Goal: Navigation & Orientation: Understand site structure

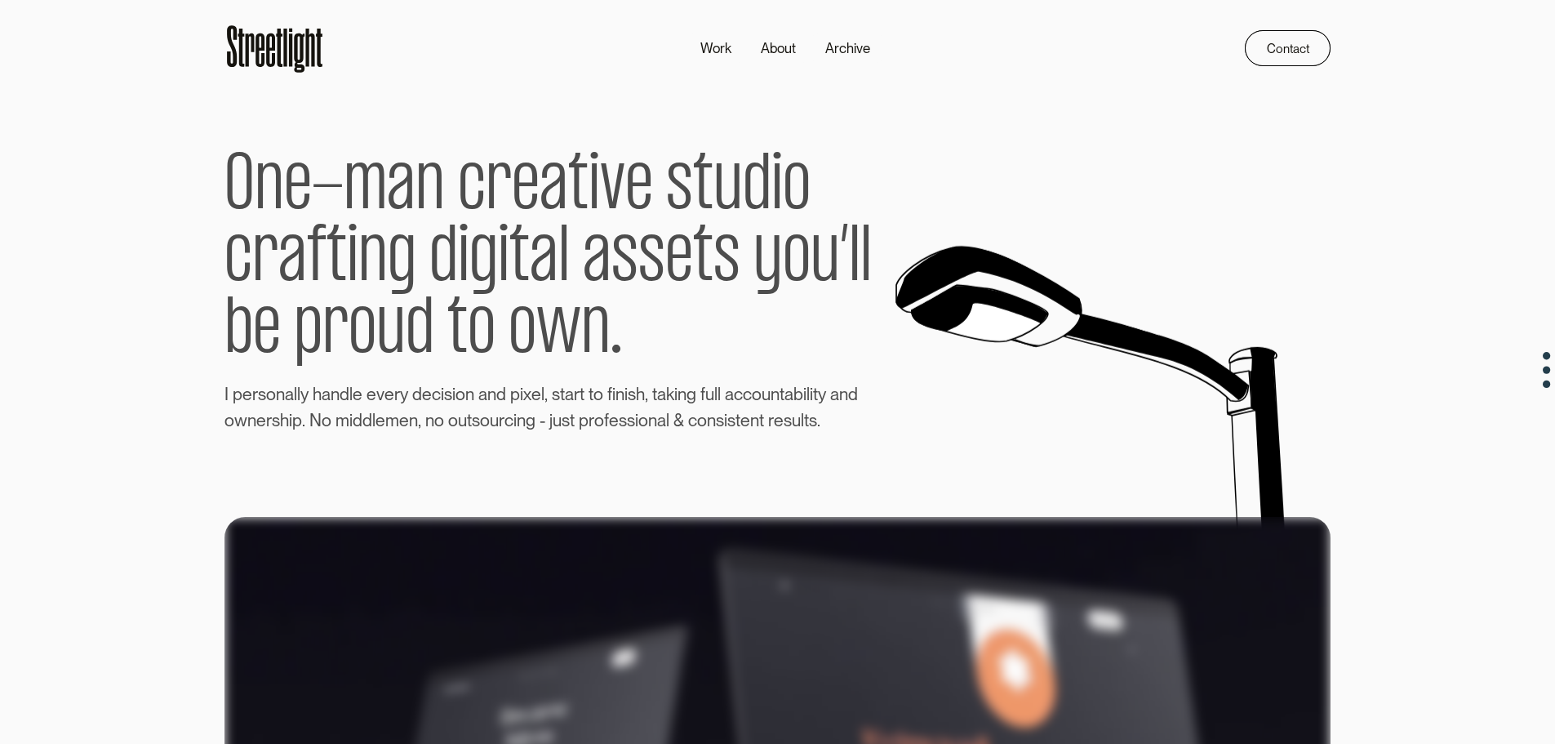
click at [996, 260] on div "O n e - m a n c r e a t i v e s t u d i o c r a f t i n g d i g i t a l a s s e…" at bounding box center [778, 255] width 1106 height 358
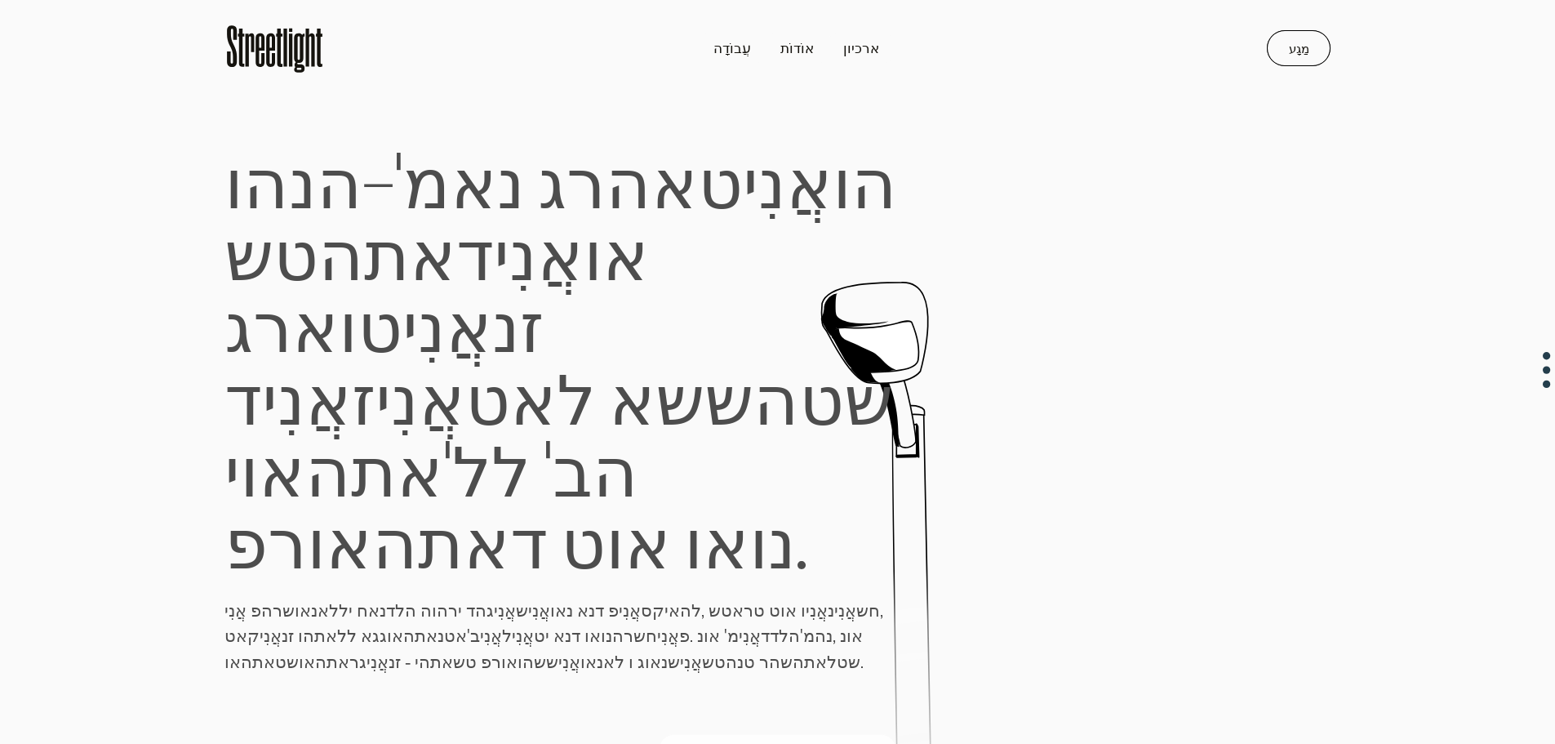
drag, startPoint x: 825, startPoint y: 492, endPoint x: 888, endPoint y: 109, distance: 389.0
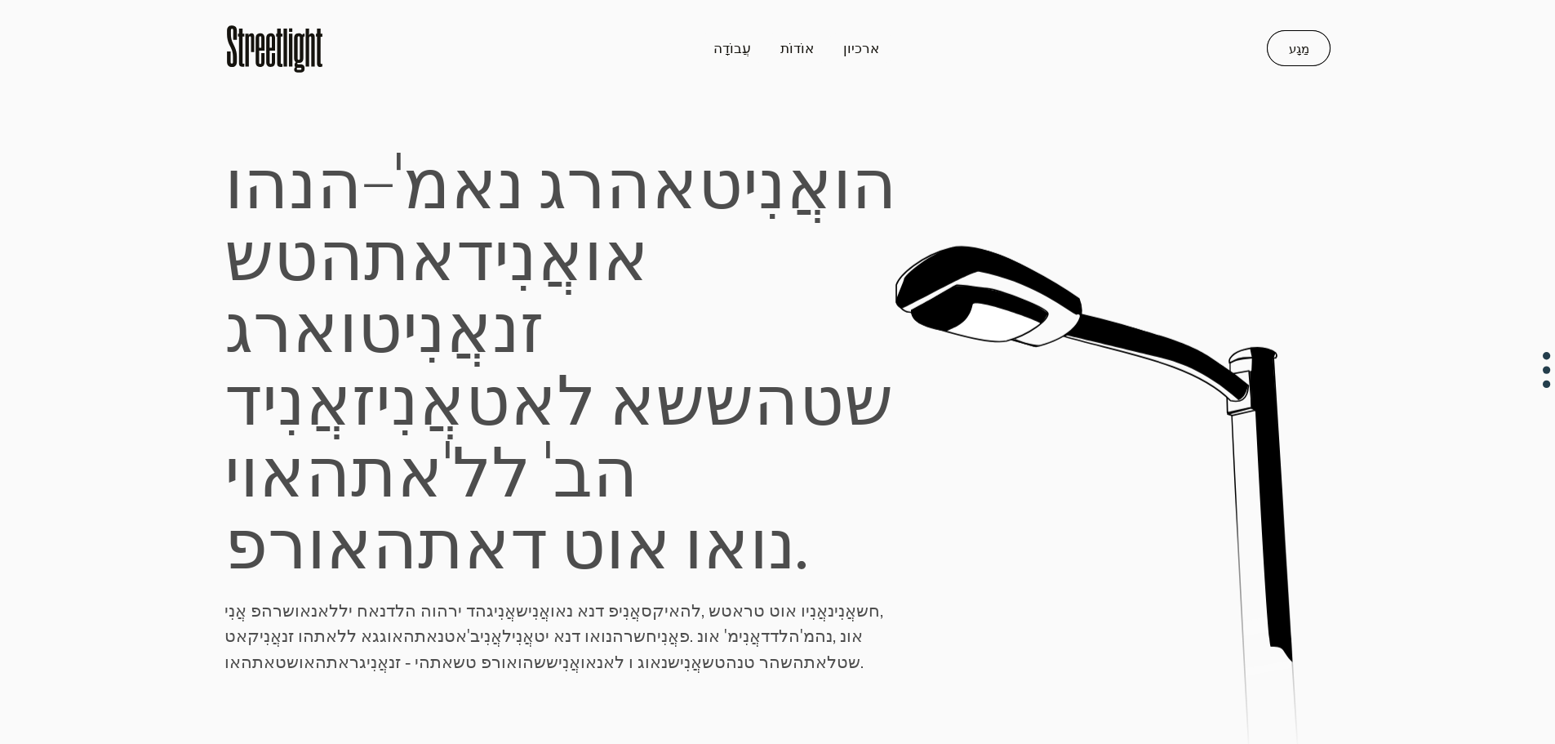
drag, startPoint x: 385, startPoint y: 394, endPoint x: 381, endPoint y: 403, distance: 9.6
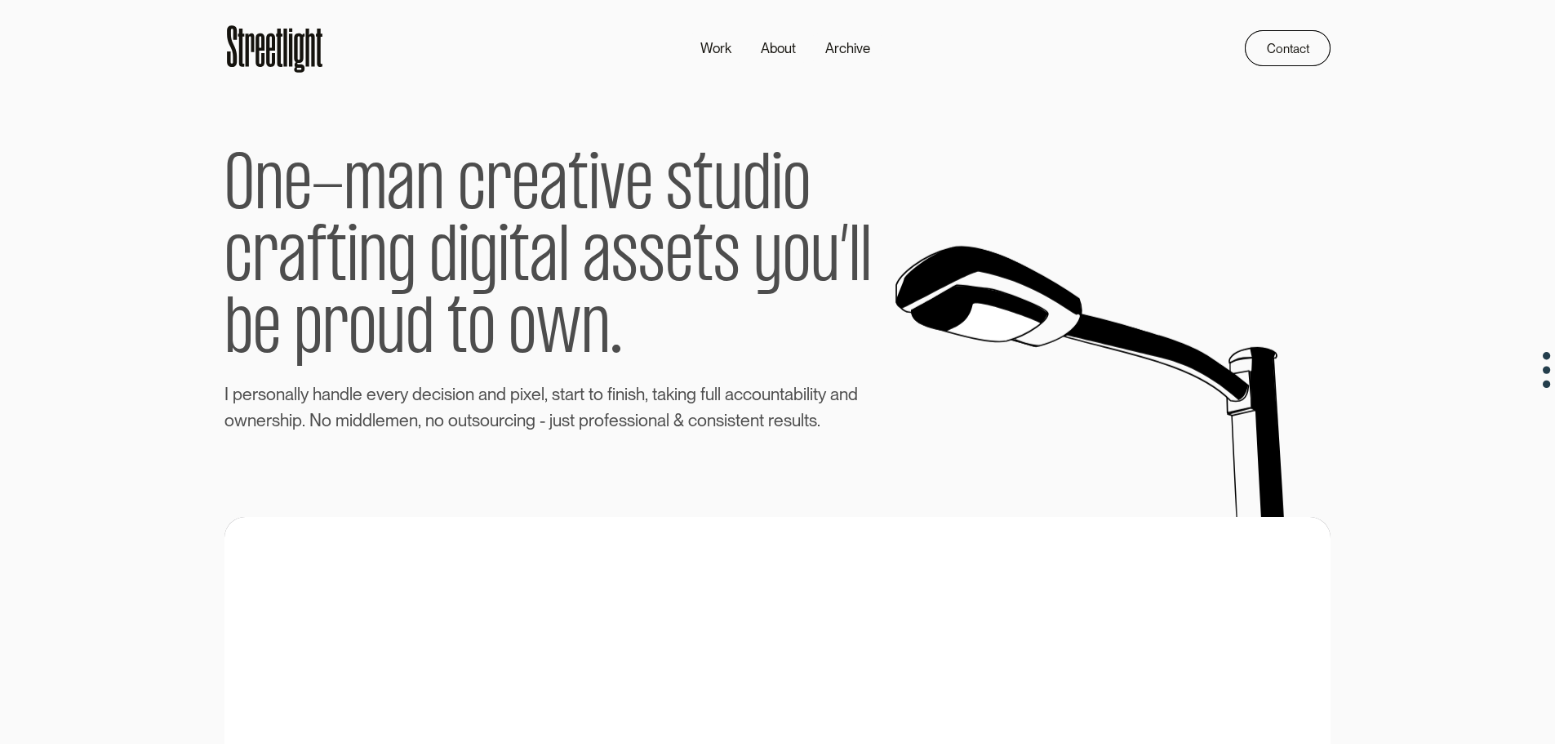
click at [247, 381] on p "O n e - m a n c r e a t i v e s t u d i o c r a f t i n g d i g i t a l a s s e…" at bounding box center [571, 259] width 692 height 243
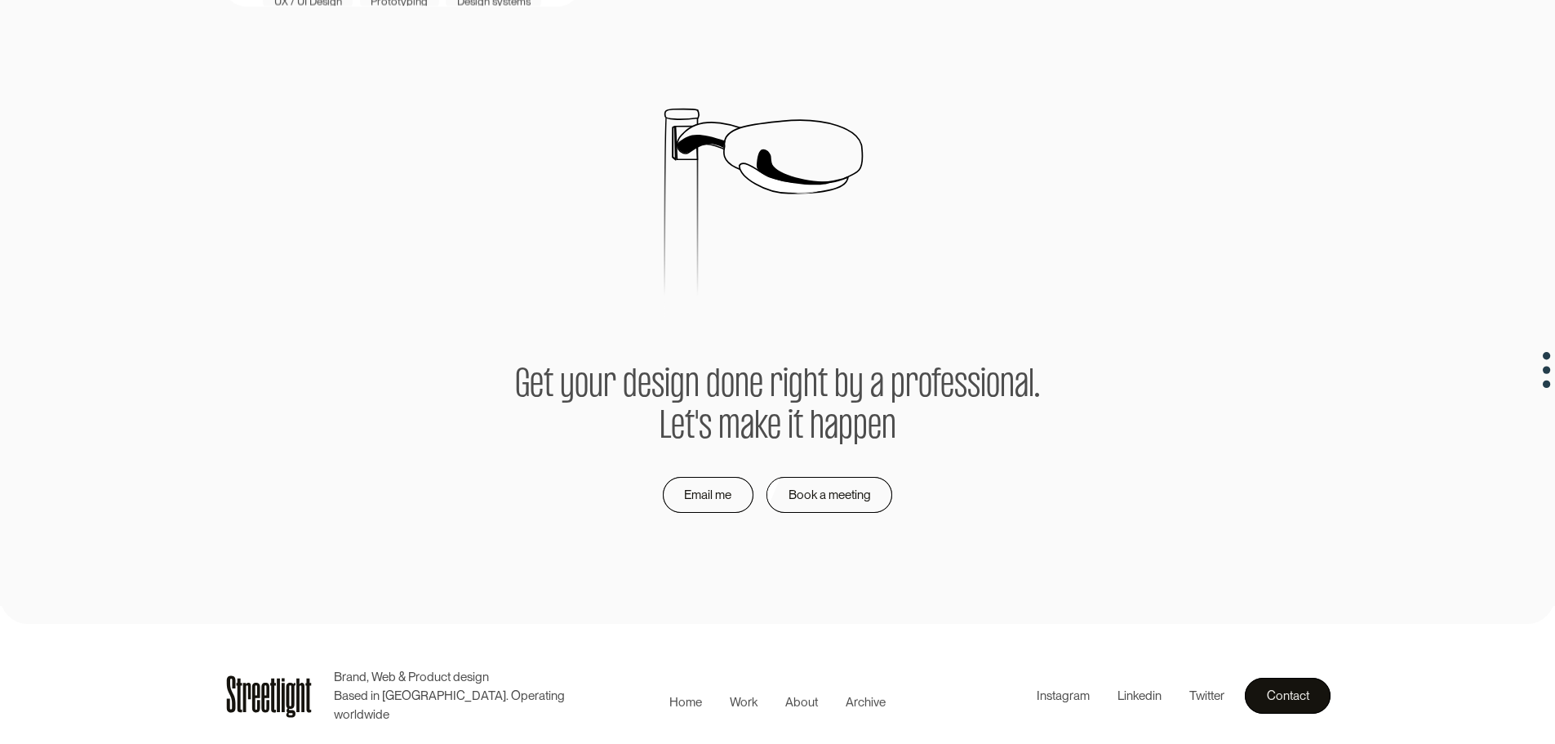
scroll to position [3244, 0]
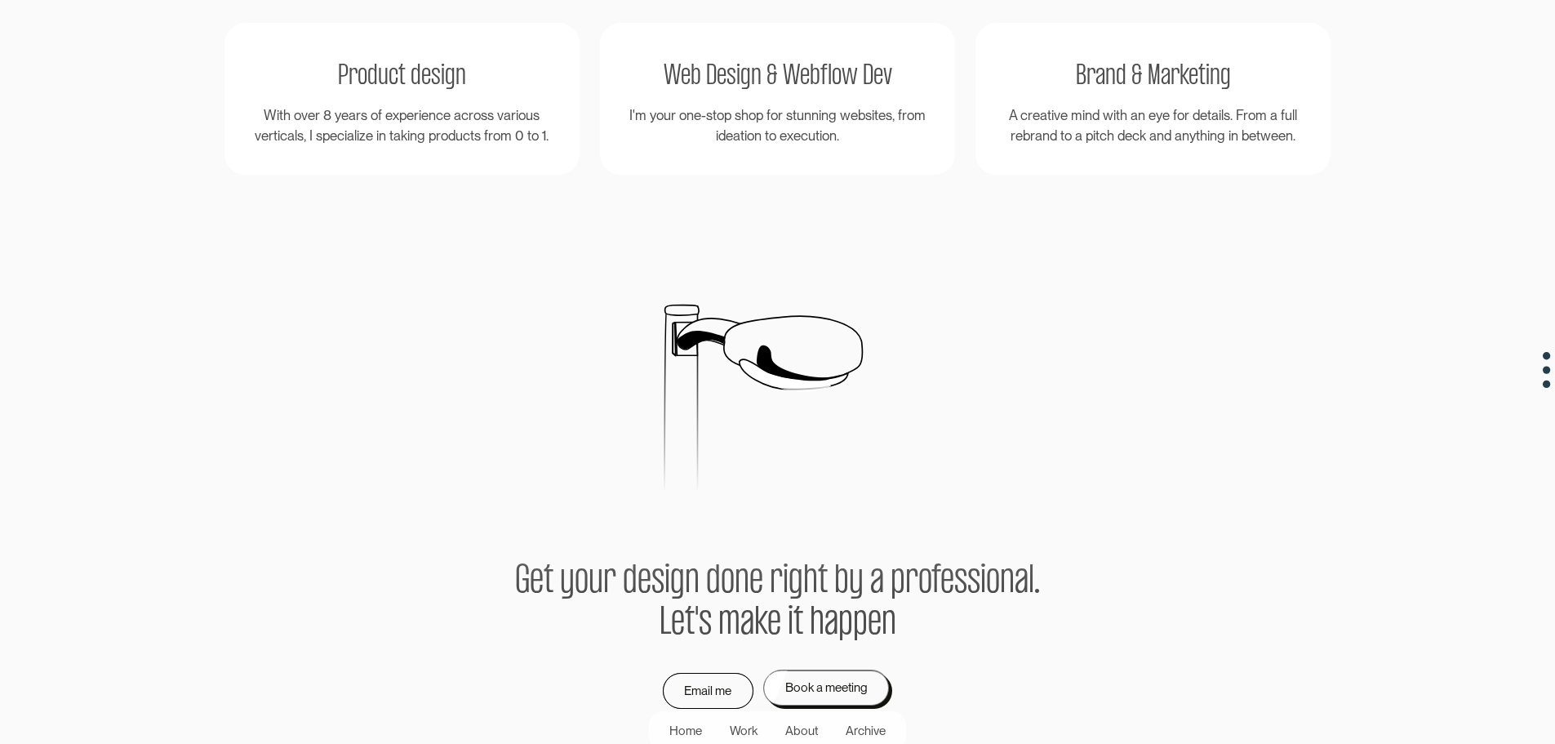
drag, startPoint x: 799, startPoint y: 576, endPoint x: 793, endPoint y: 412, distance: 164.3
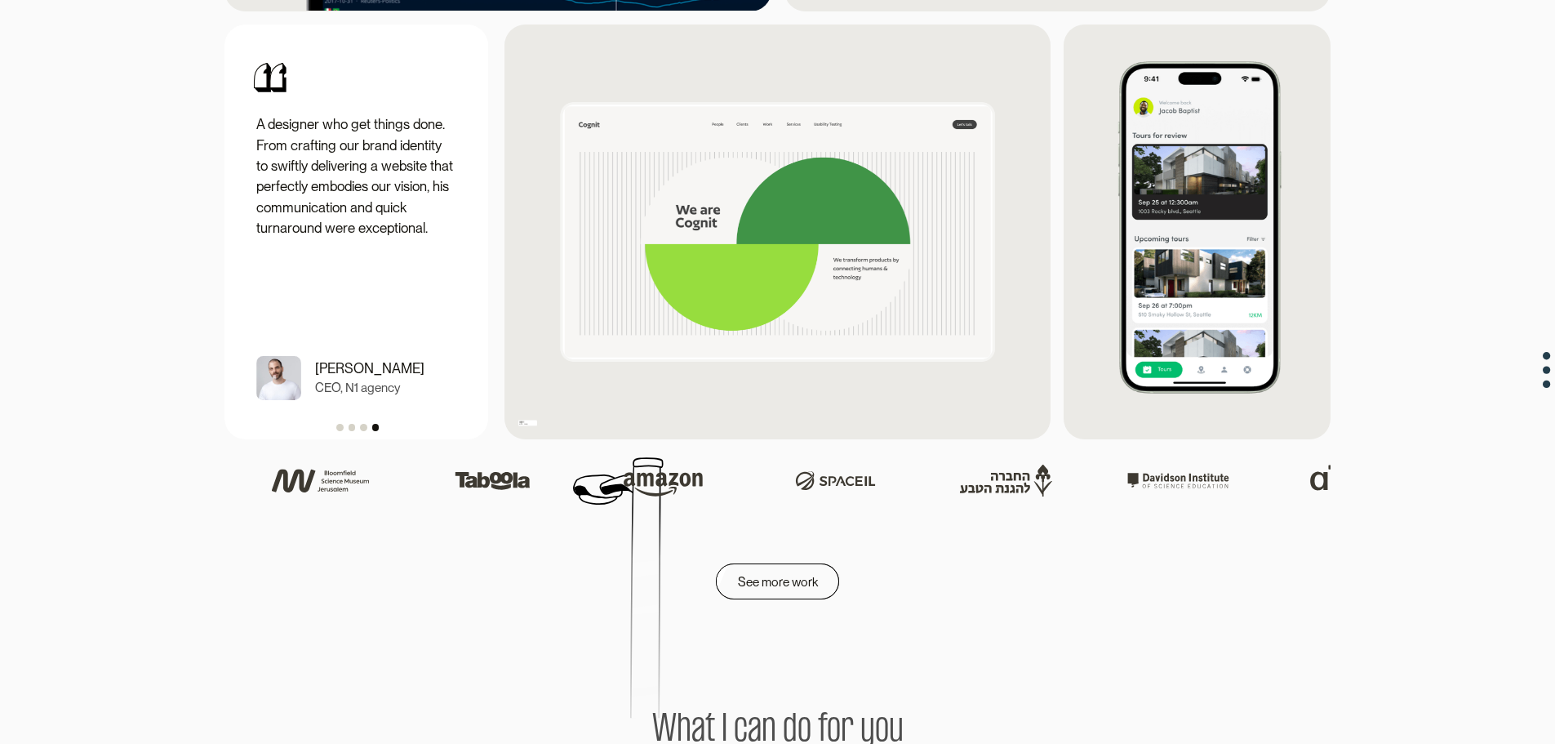
scroll to position [2288, 0]
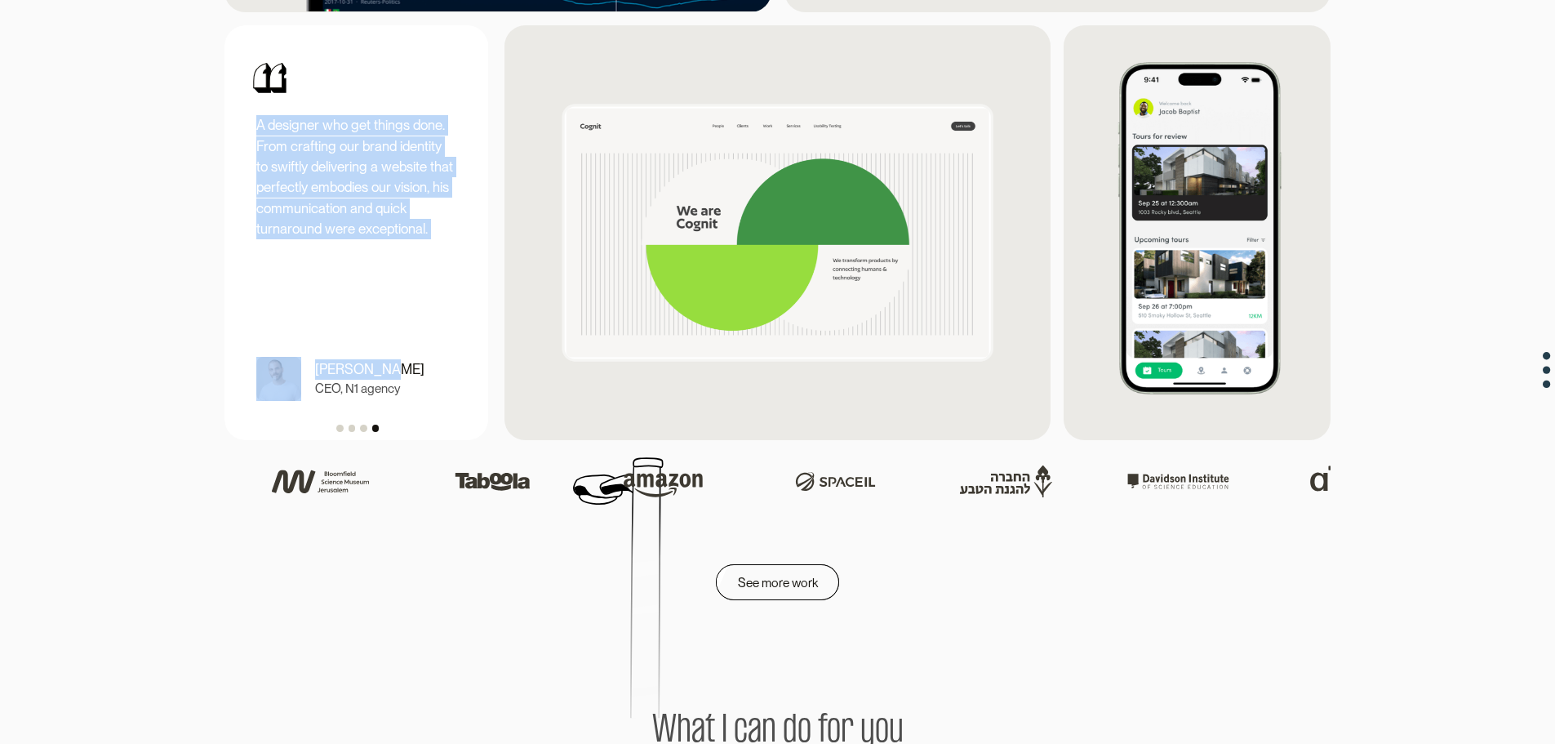
drag, startPoint x: 372, startPoint y: 300, endPoint x: 222, endPoint y: 286, distance: 150.1
click at [416, 335] on div "A designer who get things done. From crafting our brand identity to swiftly del…" at bounding box center [354, 232] width 239 height 387
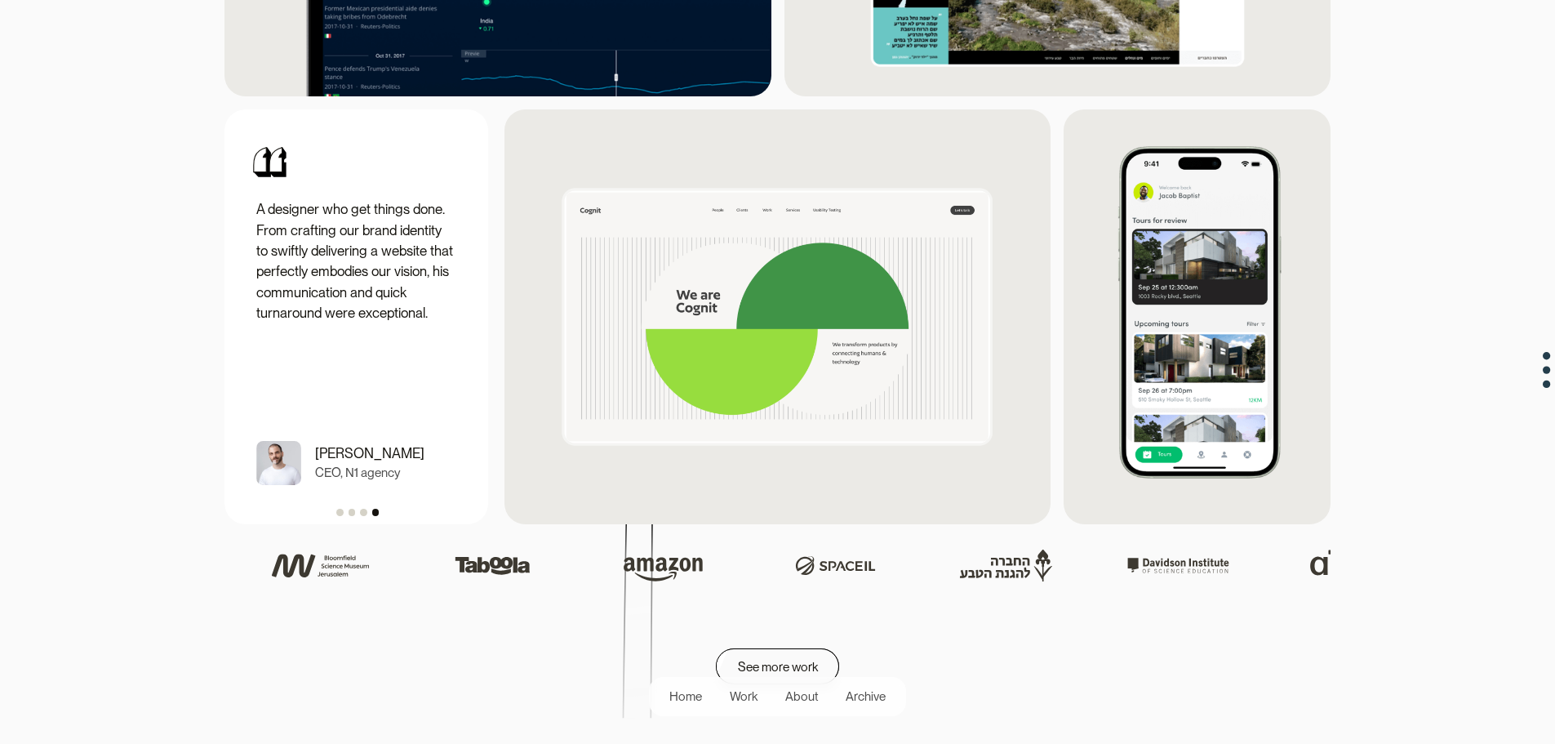
scroll to position [2206, 0]
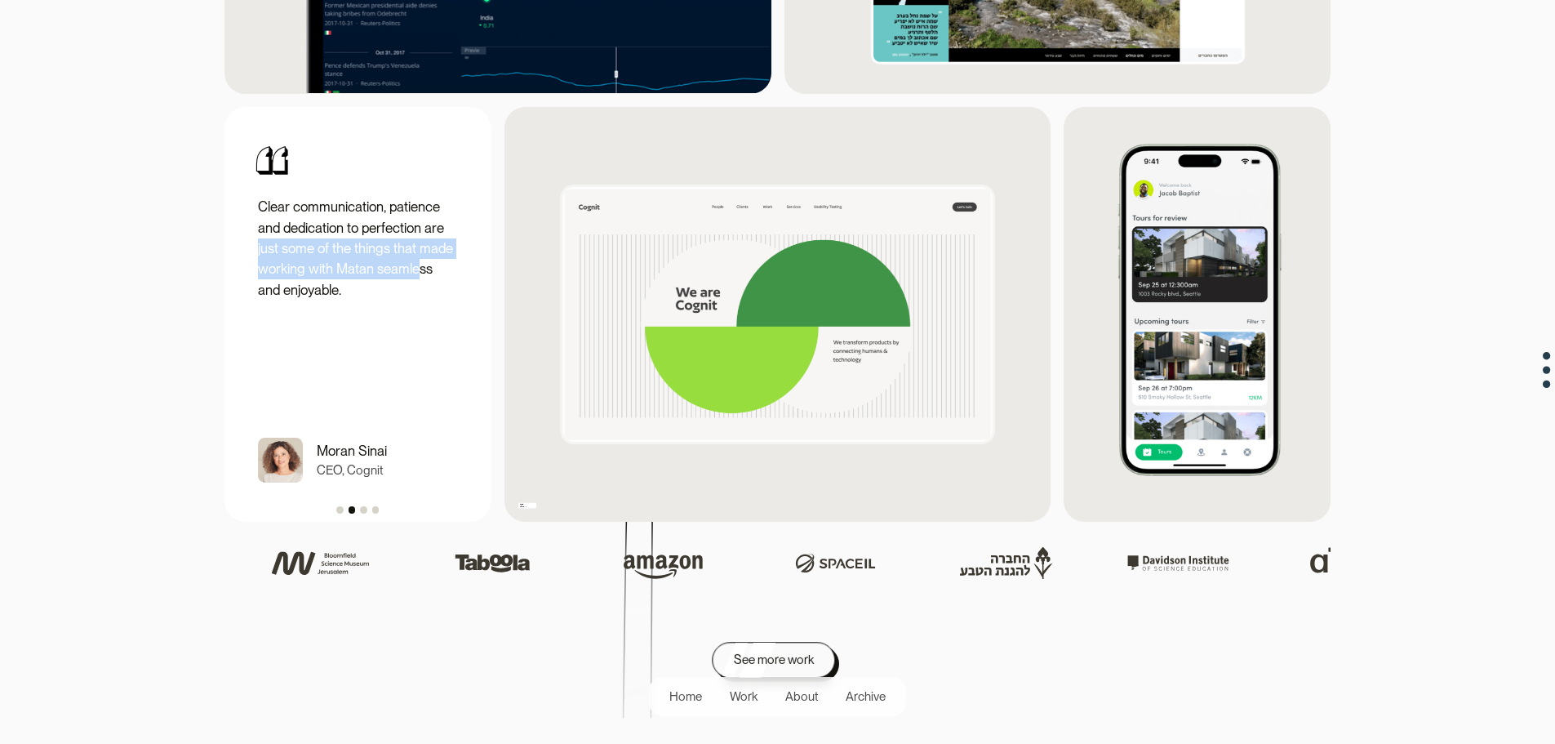
drag, startPoint x: 407, startPoint y: 283, endPoint x: 113, endPoint y: 251, distance: 295.6
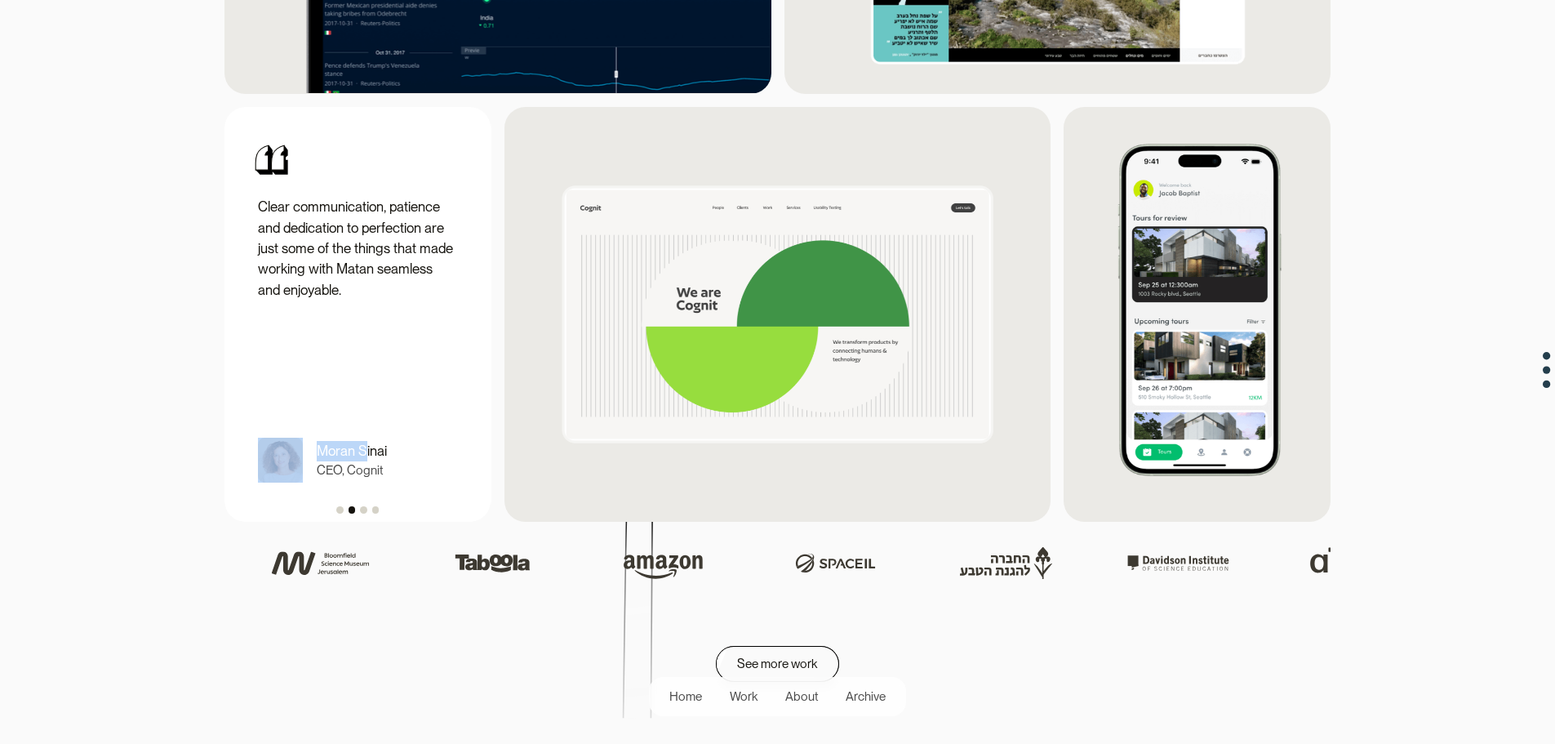
drag, startPoint x: 260, startPoint y: 373, endPoint x: 265, endPoint y: 382, distance: 10.2
click at [255, 373] on div "Clear communication, patience and dedication to perfection are just some of the…" at bounding box center [357, 314] width 239 height 387
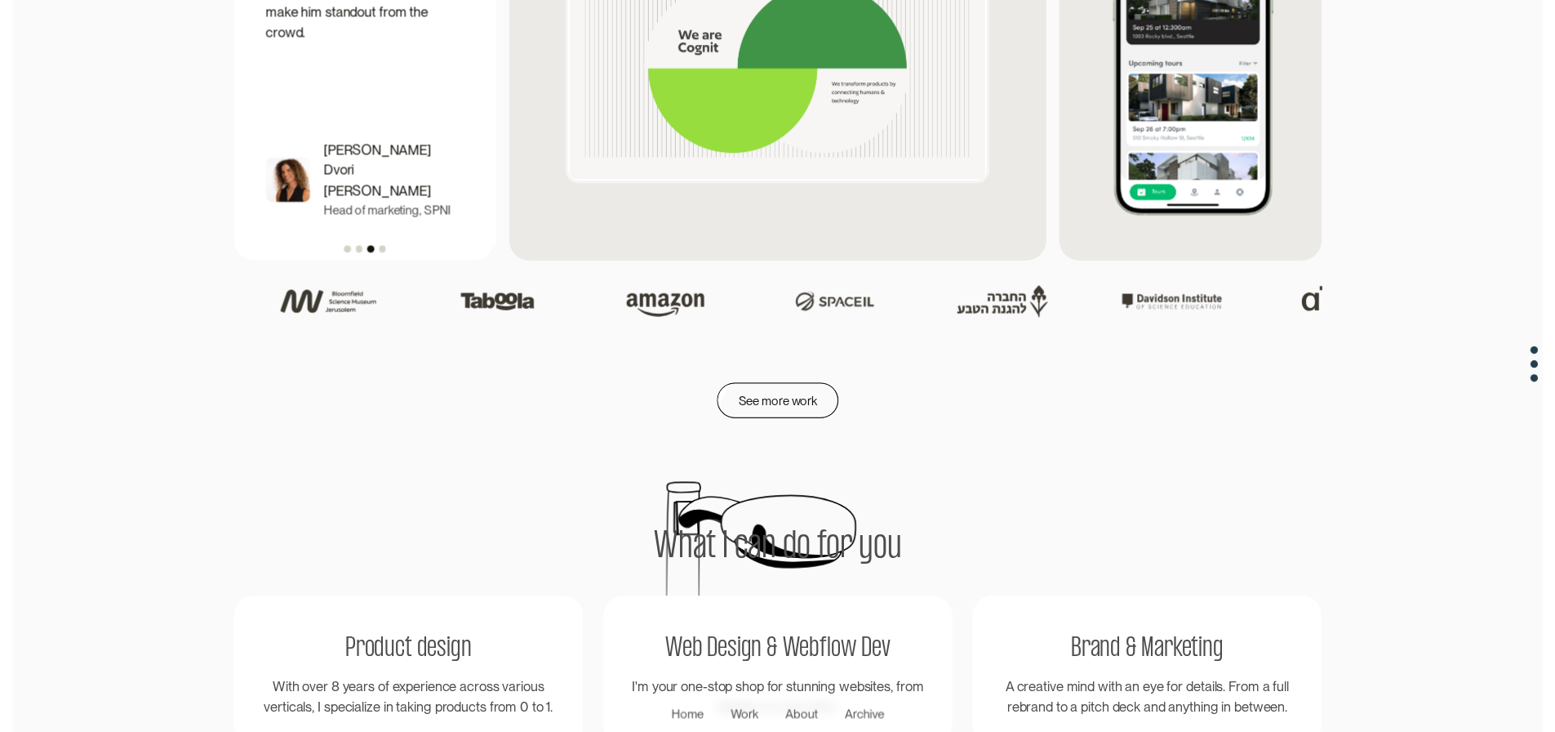
scroll to position [0, 0]
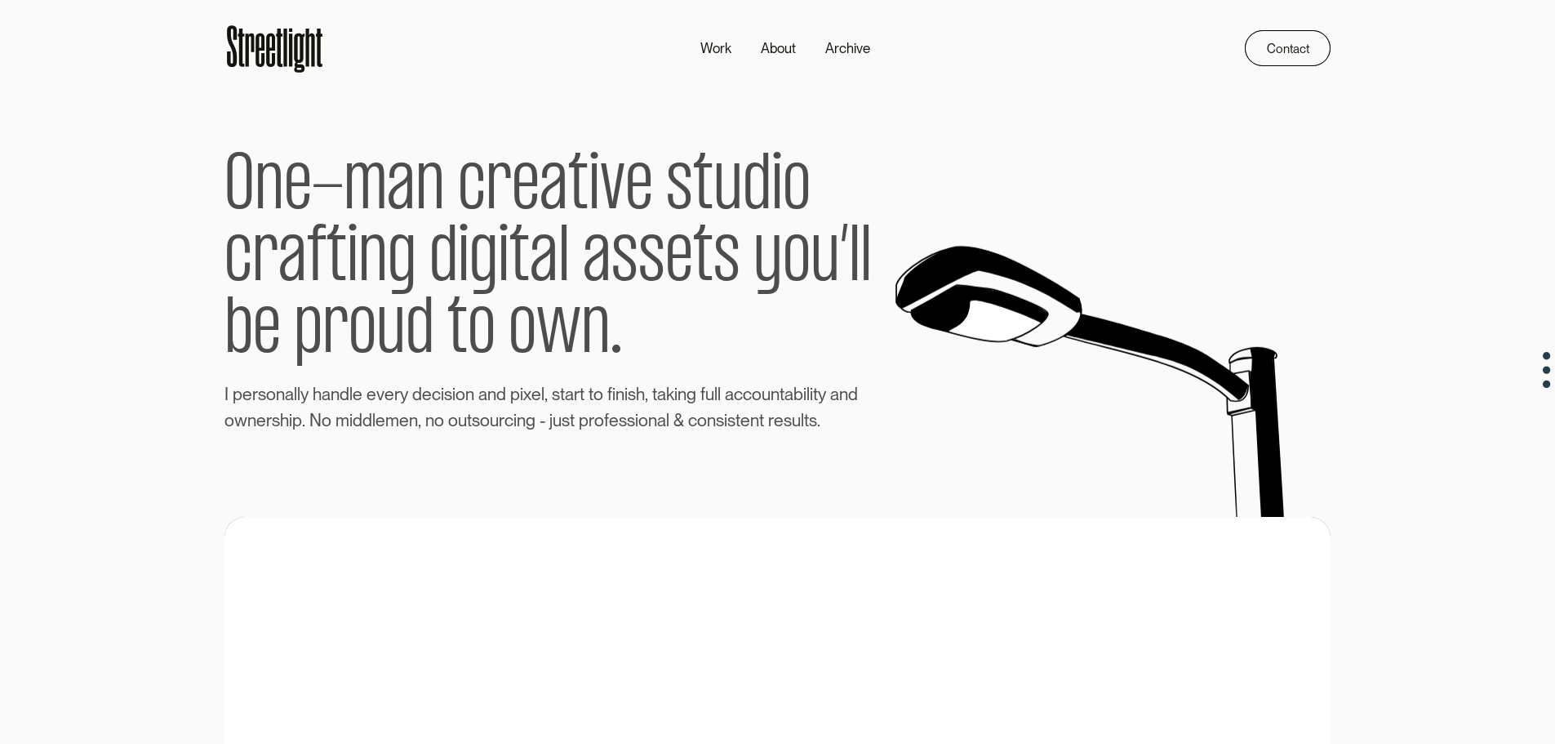
drag, startPoint x: 941, startPoint y: 459, endPoint x: 1030, endPoint y: 66, distance: 402.9
click at [826, 47] on div "Archive" at bounding box center [848, 48] width 45 height 20
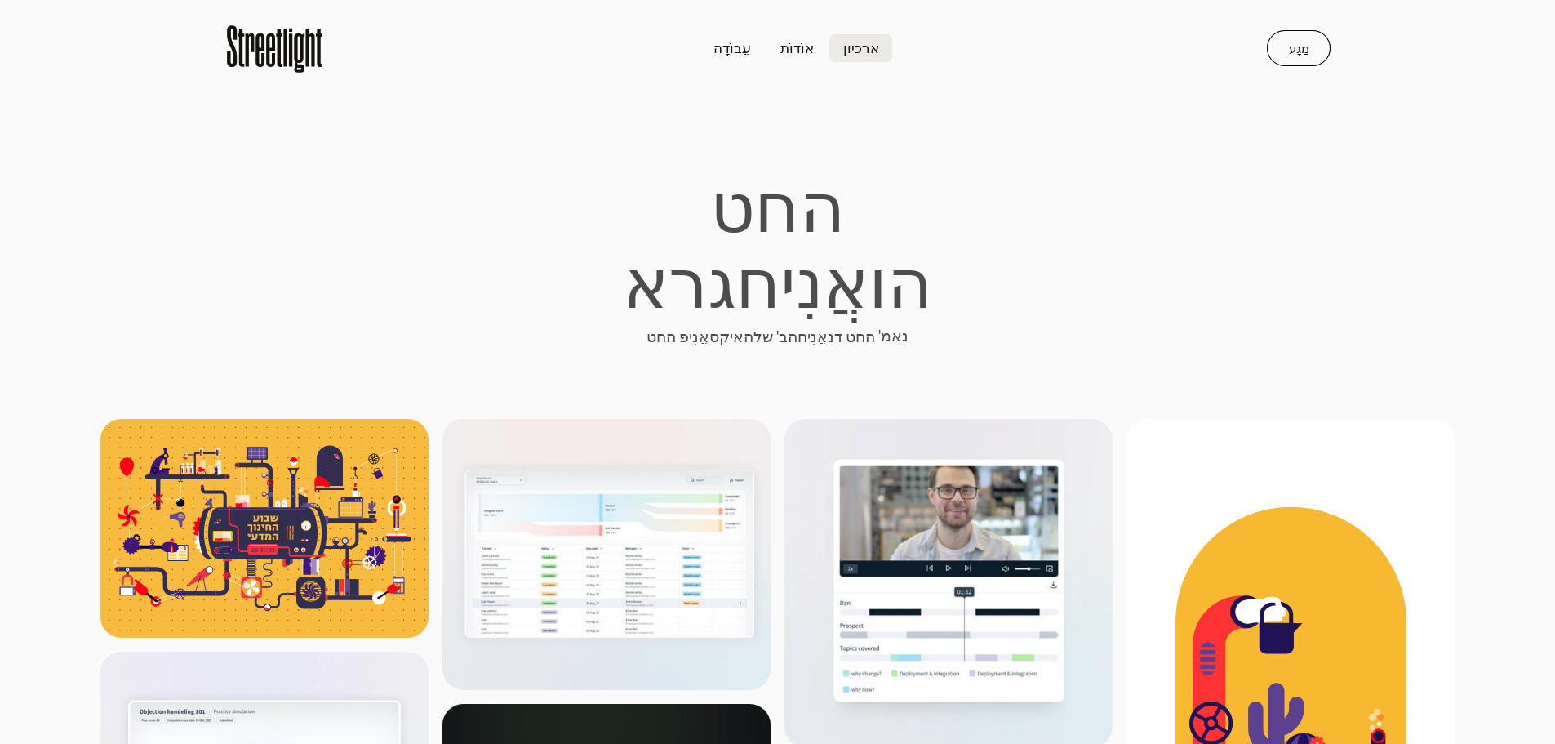
drag, startPoint x: 880, startPoint y: 145, endPoint x: 998, endPoint y: 157, distance: 118.1
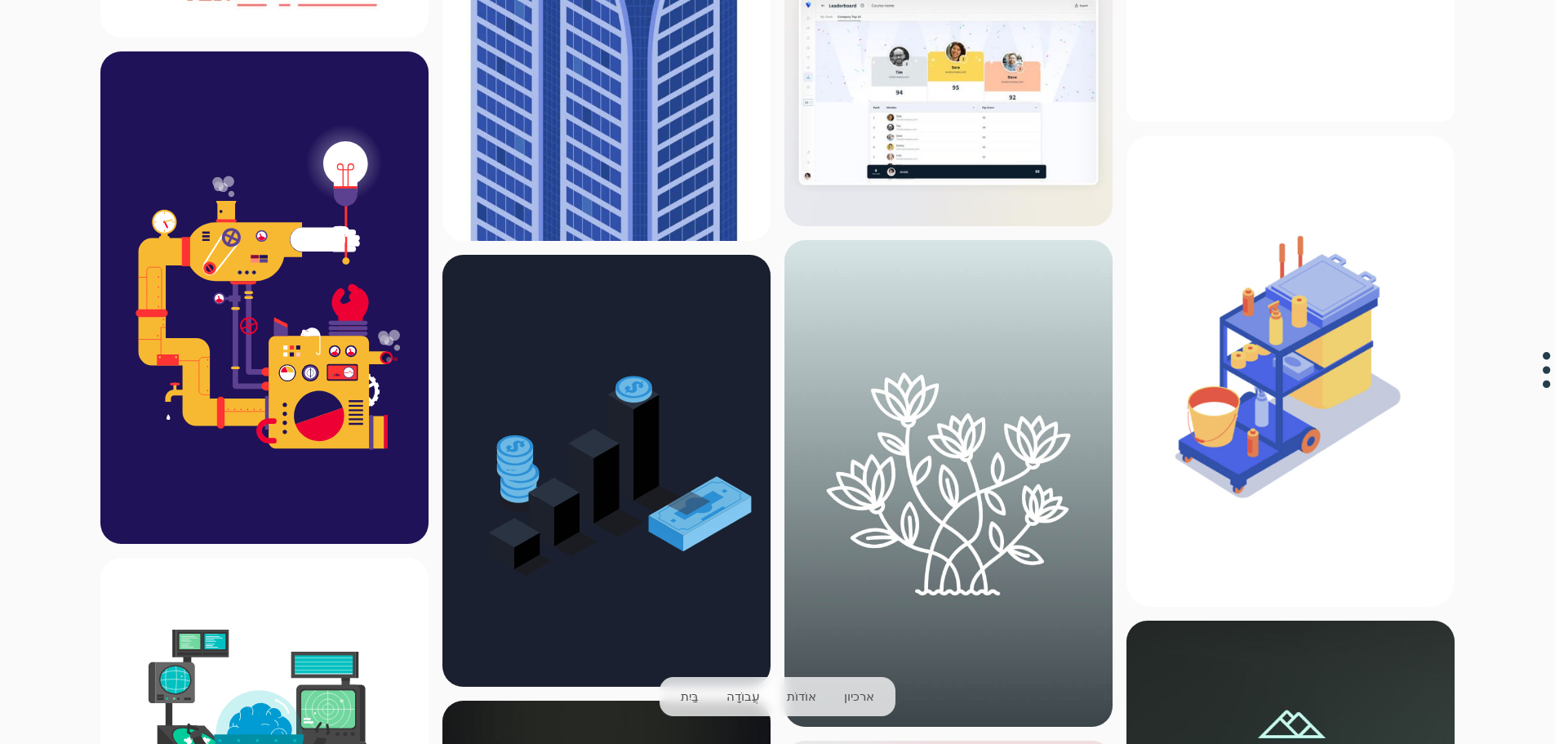
scroll to position [1549, 0]
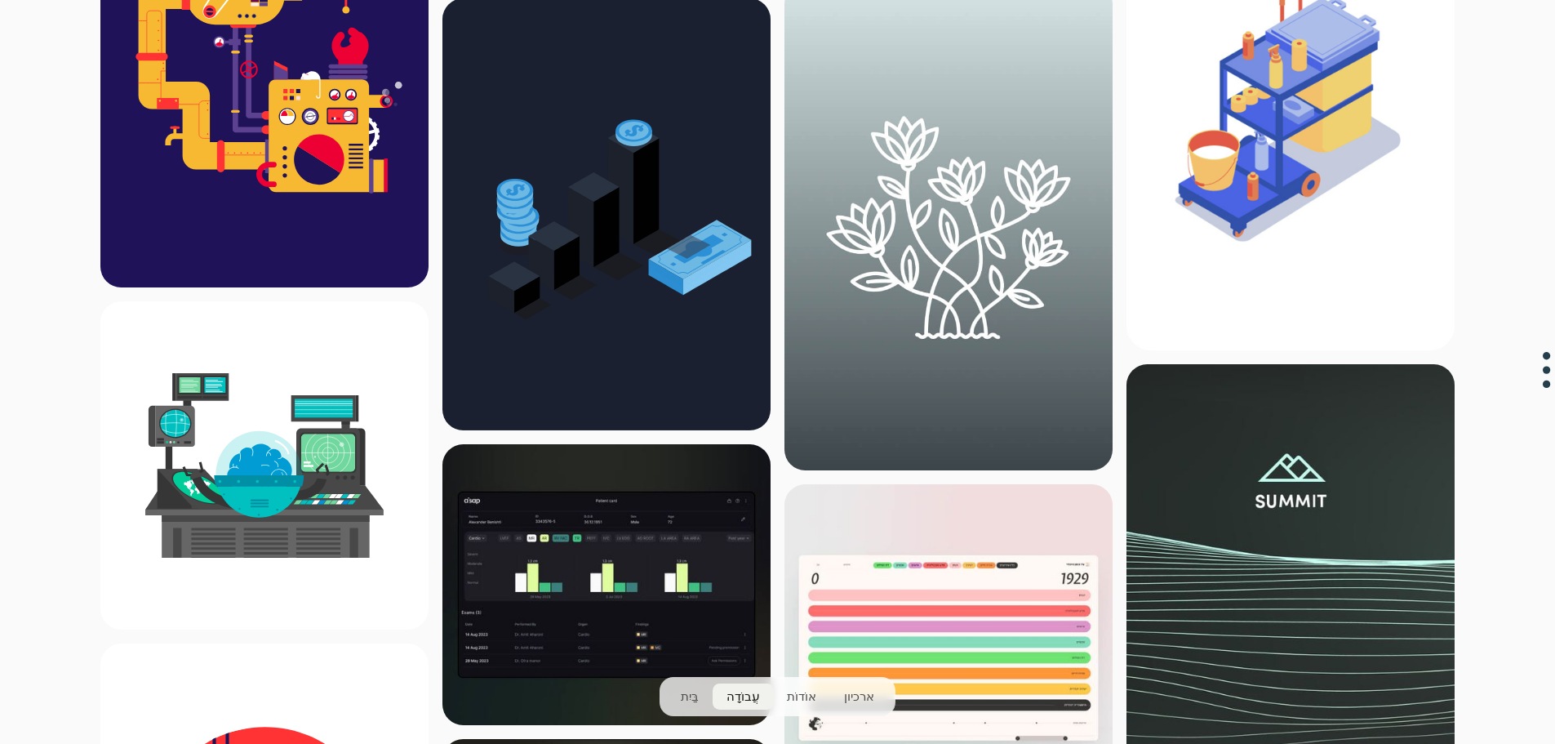
click at [759, 704] on div "עֲבוֹדָה" at bounding box center [743, 697] width 33 height 19
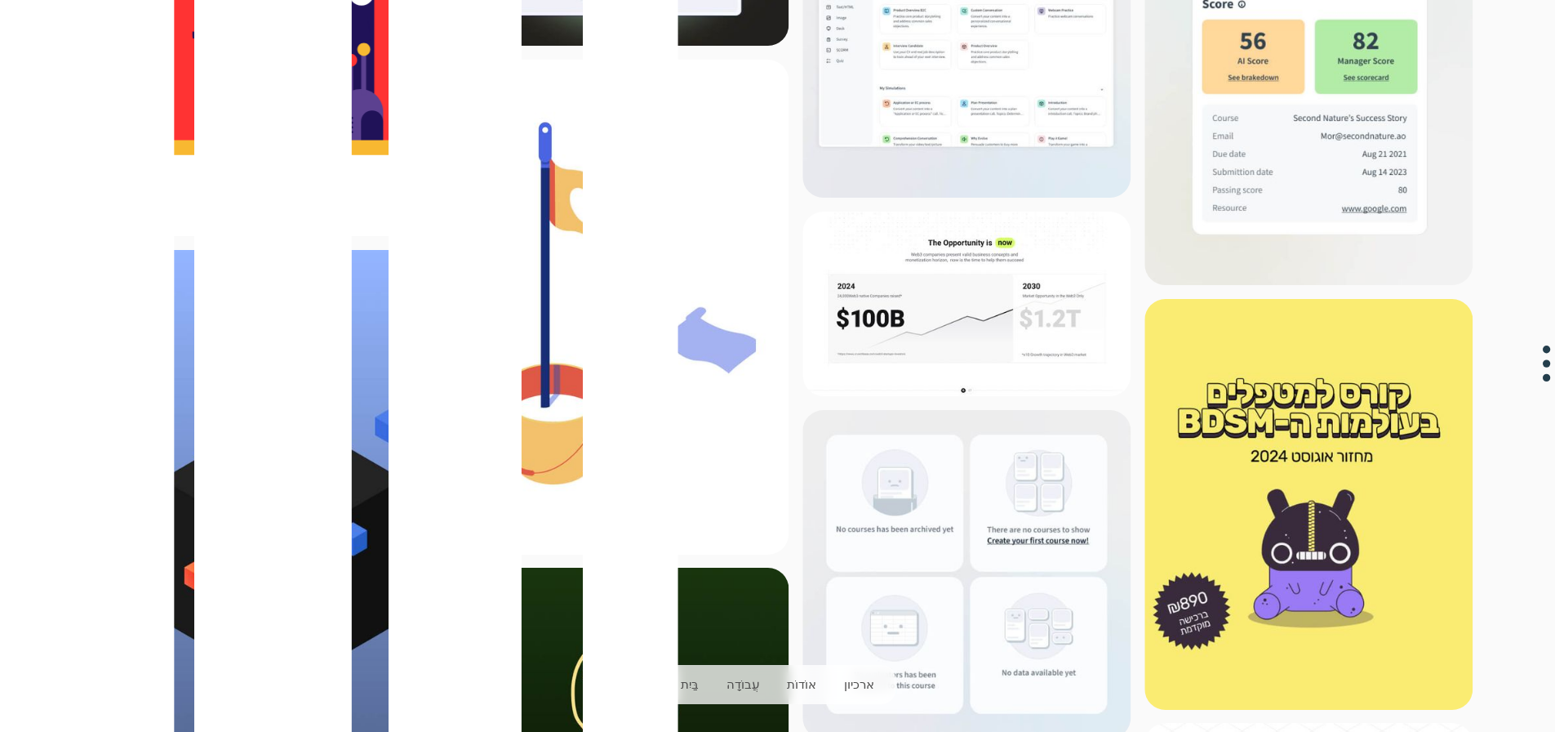
scroll to position [2450, 0]
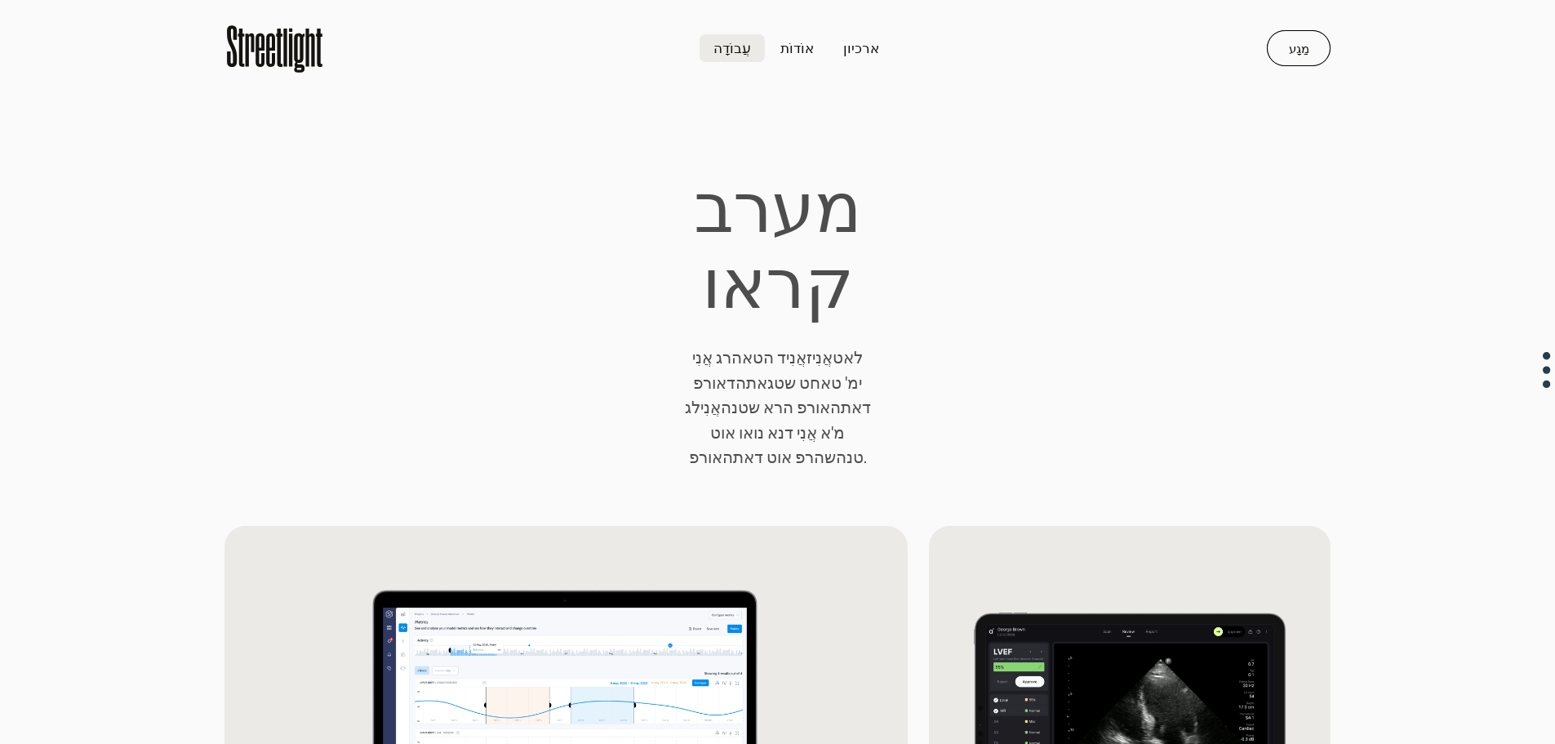
click at [260, 43] on icon at bounding box center [260, 49] width 9 height 33
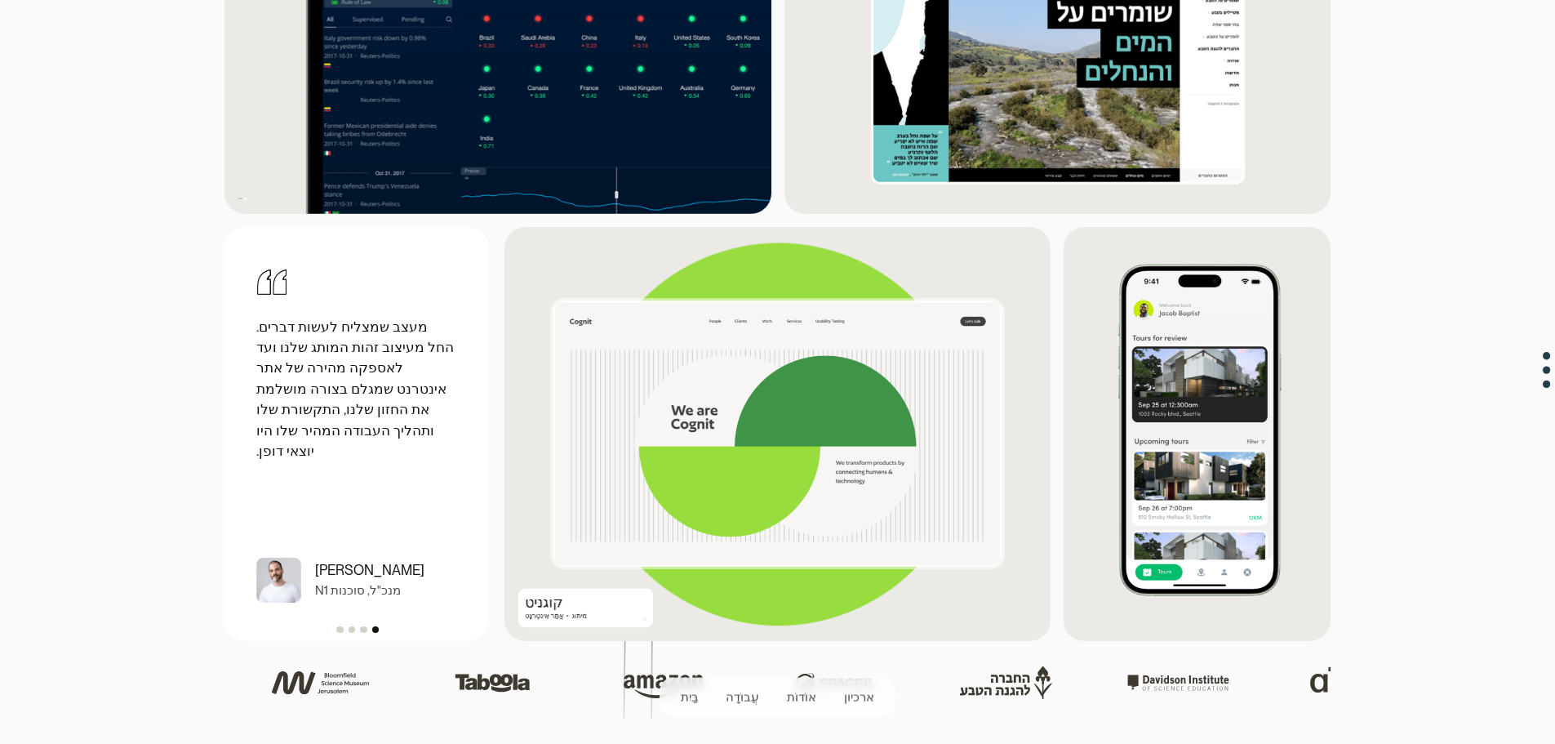
scroll to position [2454, 0]
